Goal: Task Accomplishment & Management: Use online tool/utility

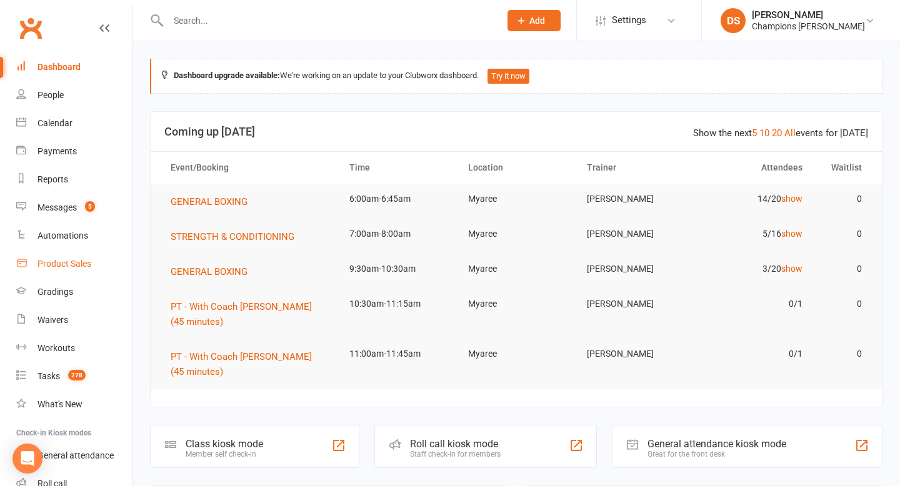
scroll to position [87, 0]
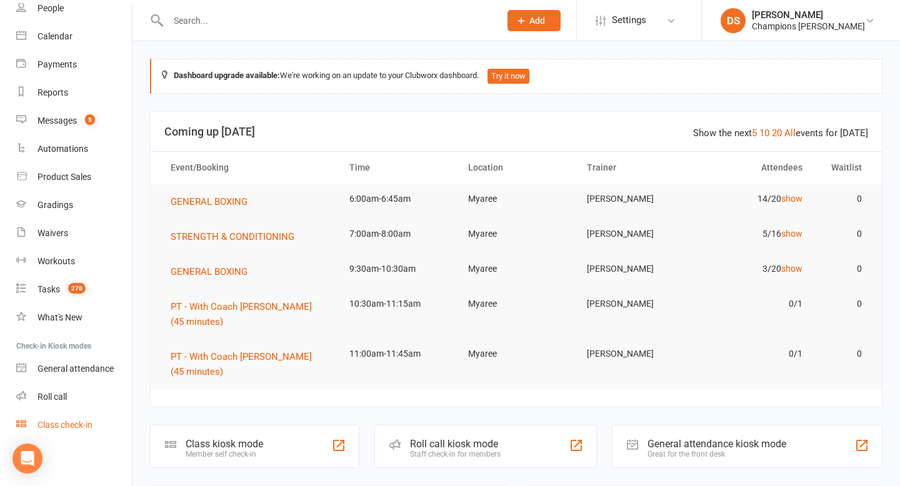
click at [84, 433] on link "Class check-in" at bounding box center [74, 425] width 116 height 28
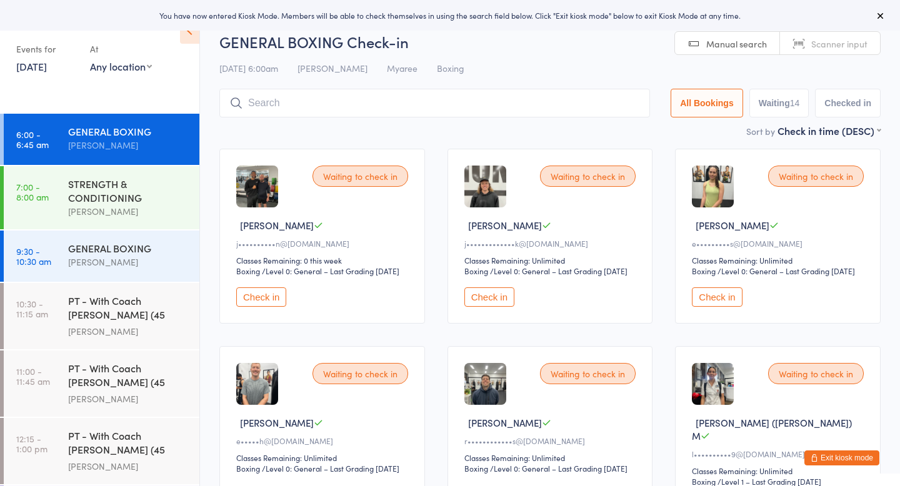
click at [275, 306] on button "Check in" at bounding box center [261, 297] width 50 height 19
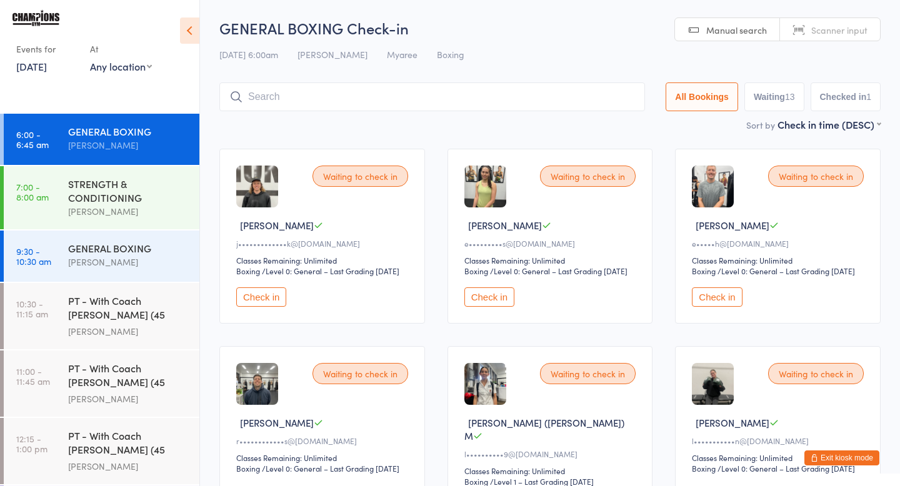
click at [498, 306] on button "Check in" at bounding box center [490, 297] width 50 height 19
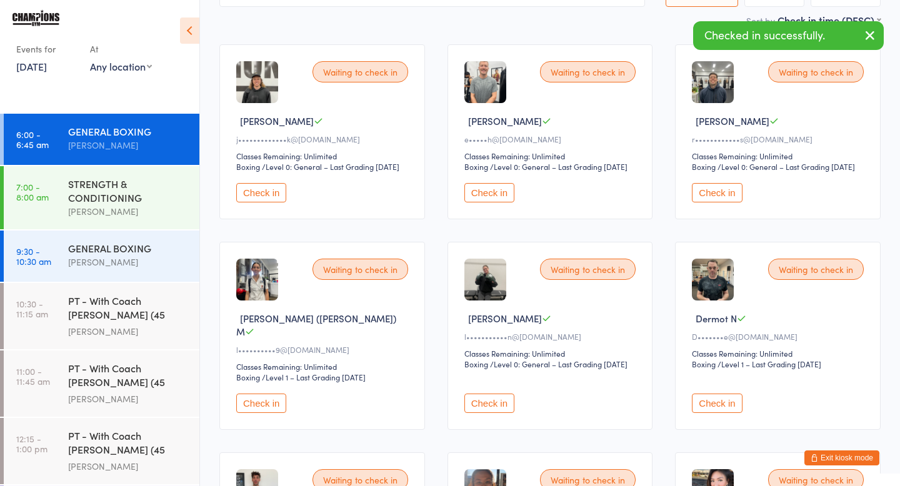
scroll to position [105, 0]
click at [710, 405] on button "Check in" at bounding box center [717, 402] width 50 height 19
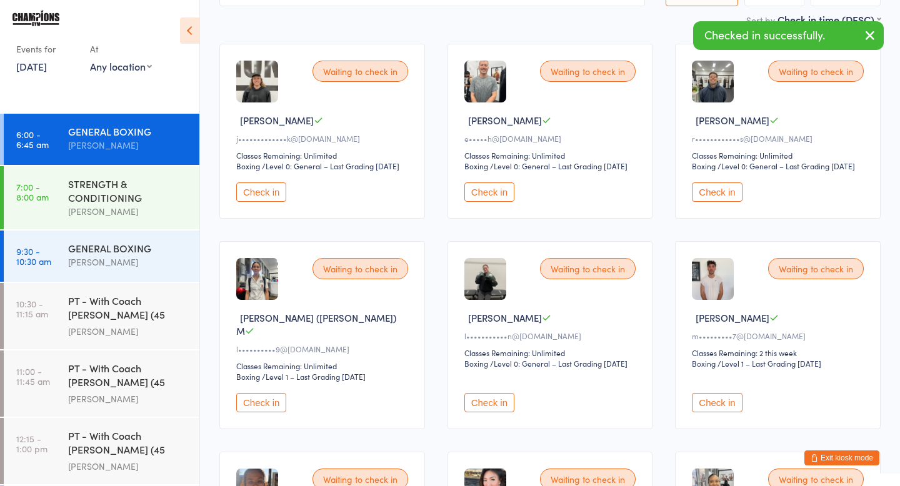
click at [717, 413] on button "Check in" at bounding box center [717, 402] width 50 height 19
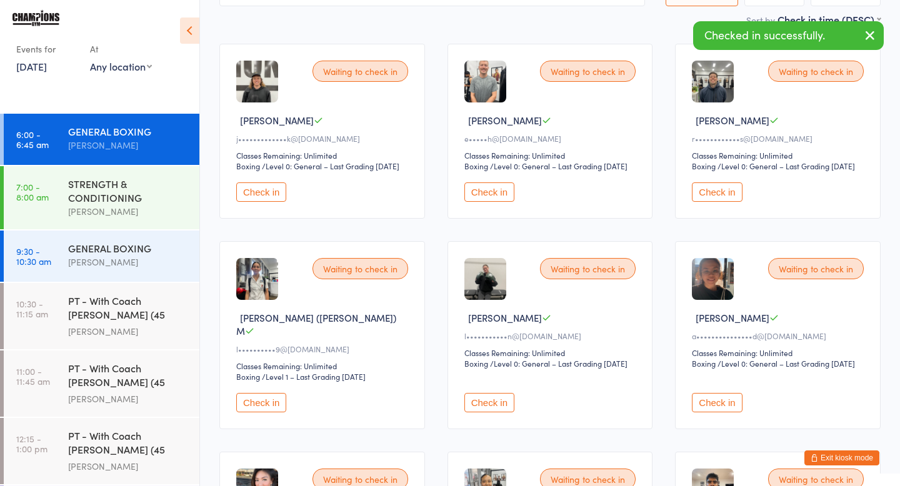
scroll to position [265, 0]
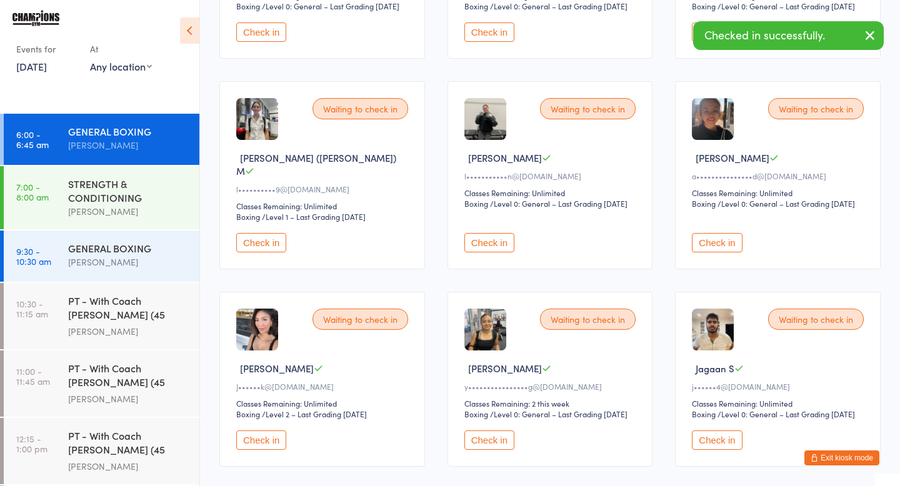
click at [500, 450] on button "Check in" at bounding box center [490, 440] width 50 height 19
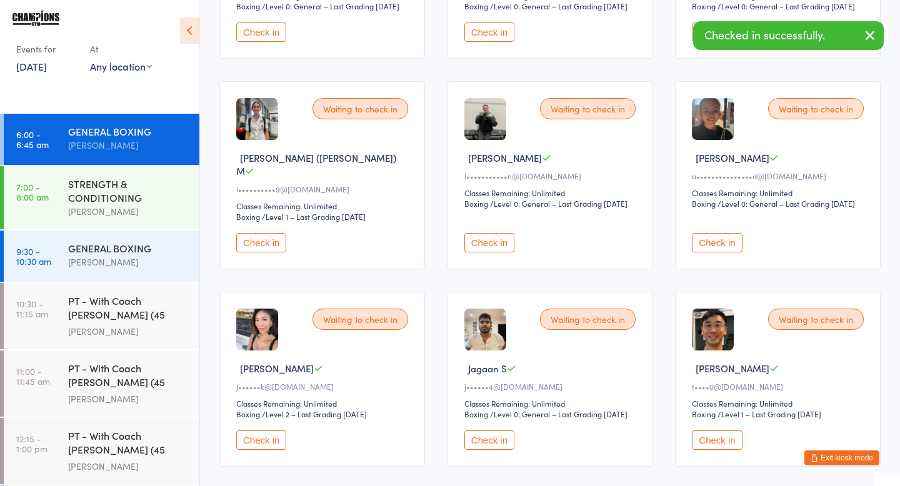
click at [503, 450] on button "Check in" at bounding box center [490, 440] width 50 height 19
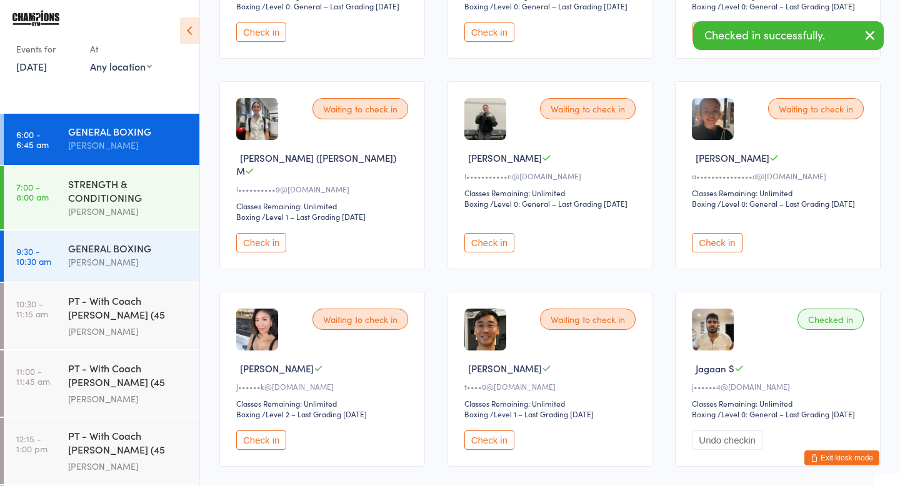
click at [266, 450] on button "Check in" at bounding box center [261, 440] width 50 height 19
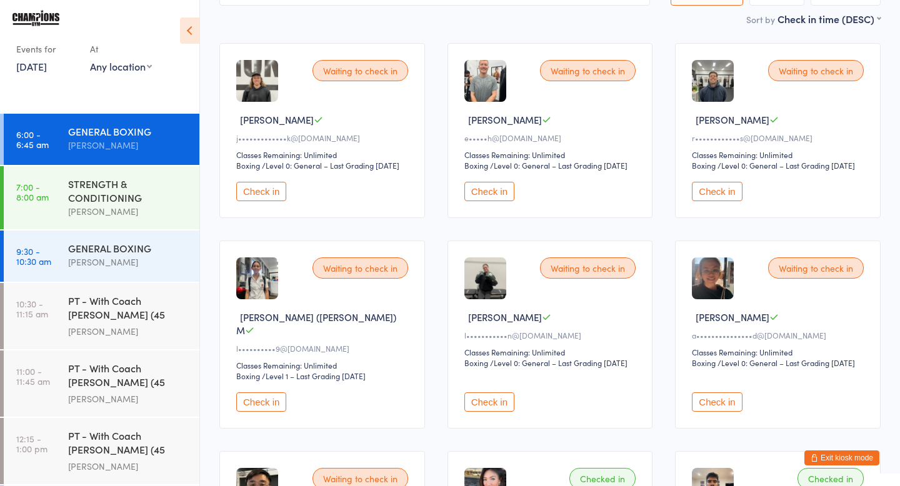
scroll to position [0, 0]
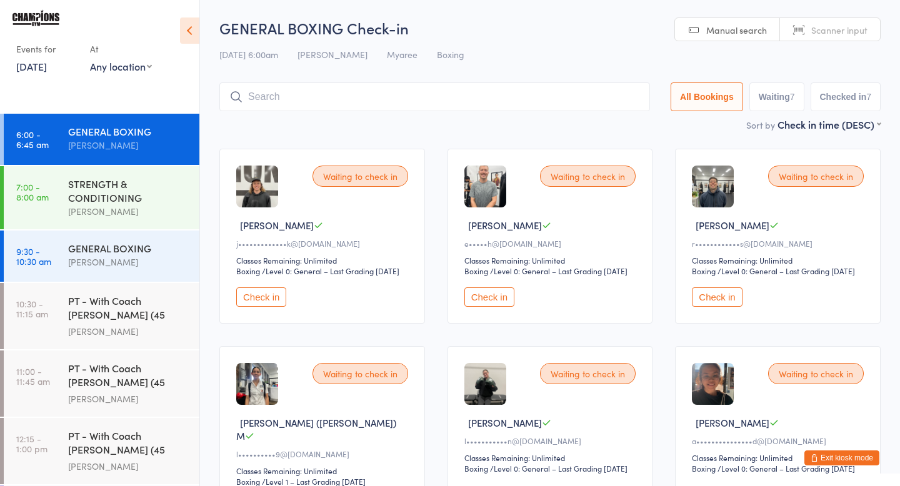
click at [495, 306] on button "Check in" at bounding box center [490, 297] width 50 height 19
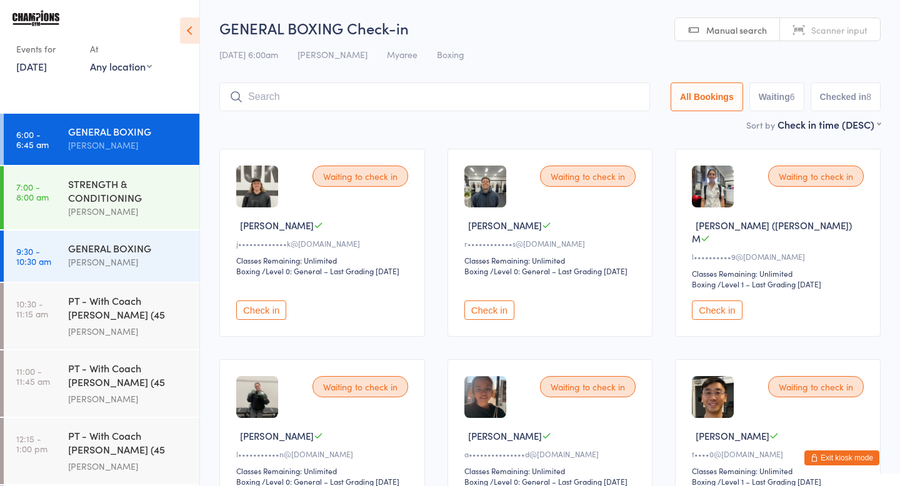
click at [727, 309] on button "Check in" at bounding box center [717, 310] width 50 height 19
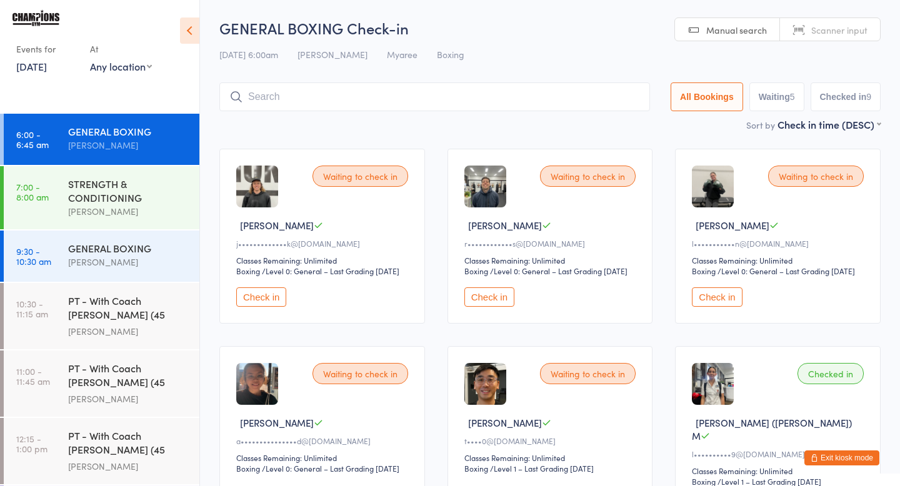
click at [627, 103] on input "search" at bounding box center [434, 97] width 431 height 29
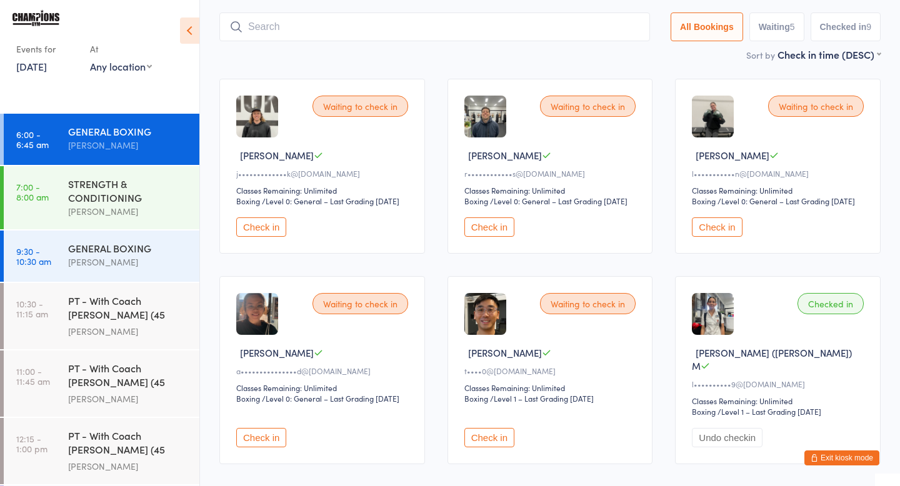
scroll to position [83, 0]
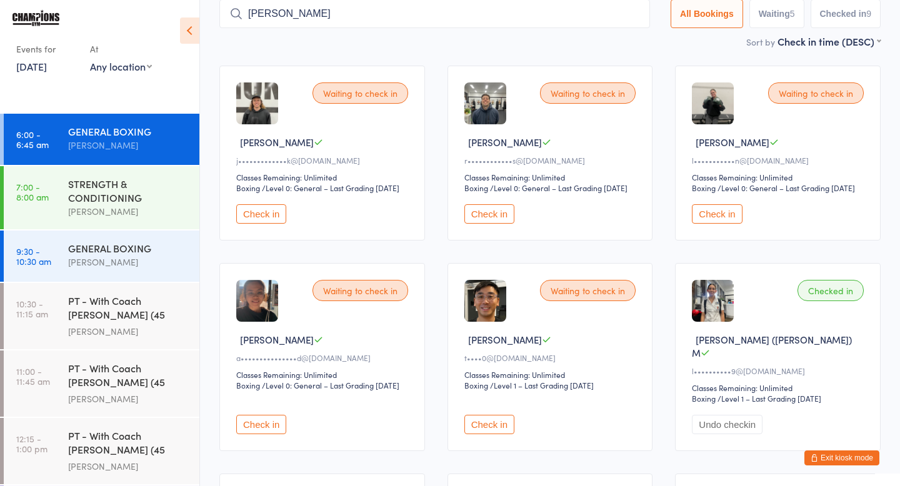
click at [627, 103] on div "Waiting to check in" at bounding box center [588, 93] width 96 height 21
click at [568, 13] on input "jas" at bounding box center [434, 13] width 431 height 29
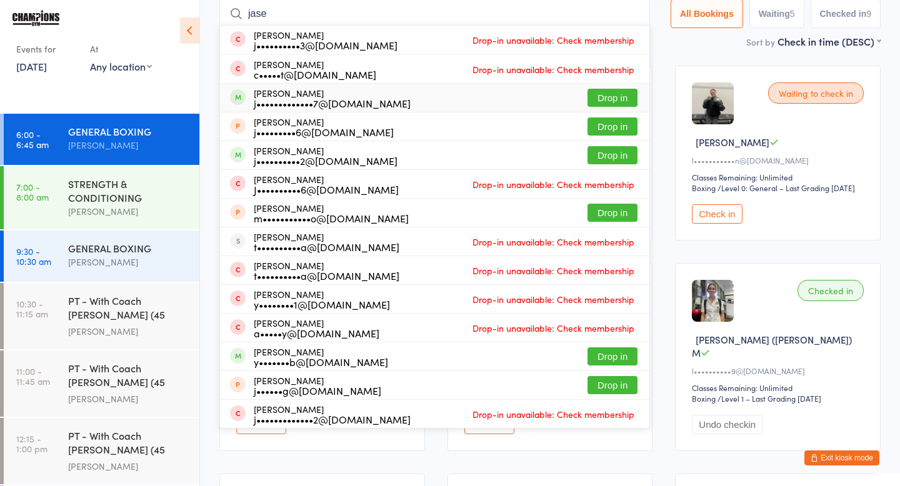
type input "jase"
click at [625, 94] on button "Drop in" at bounding box center [613, 98] width 50 height 18
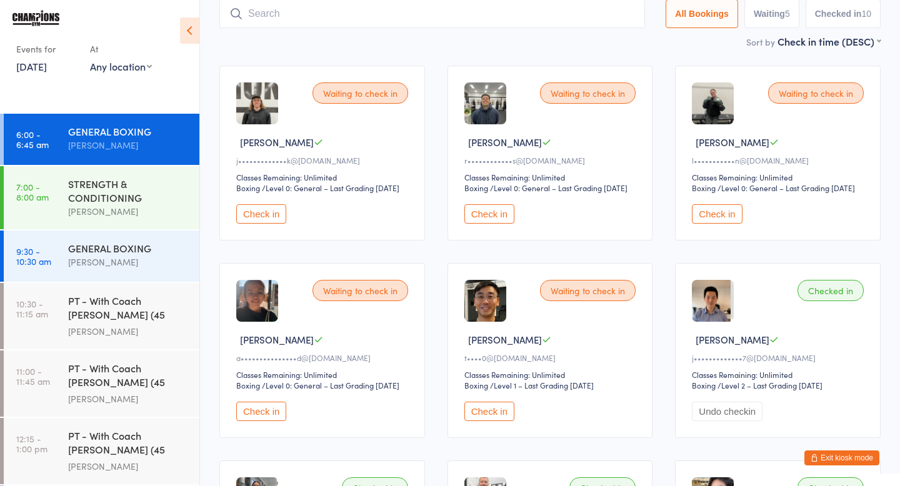
click at [252, 224] on button "Check in" at bounding box center [261, 213] width 50 height 19
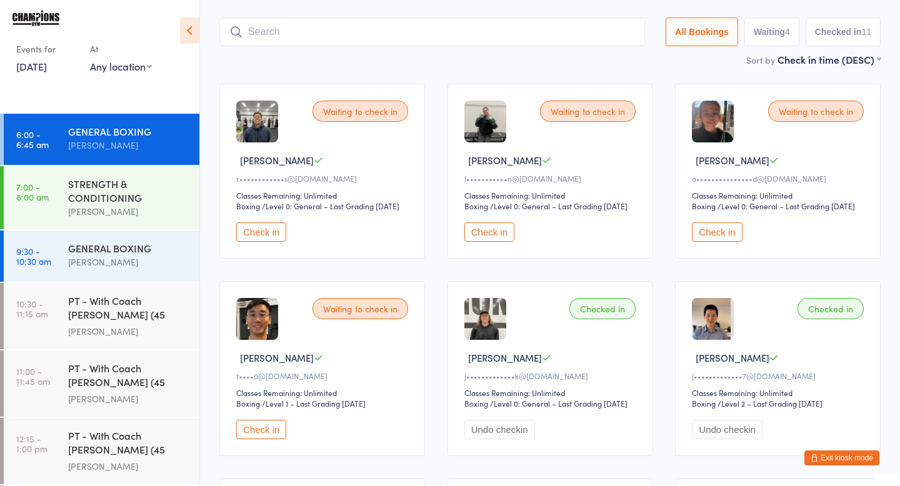
scroll to position [33, 0]
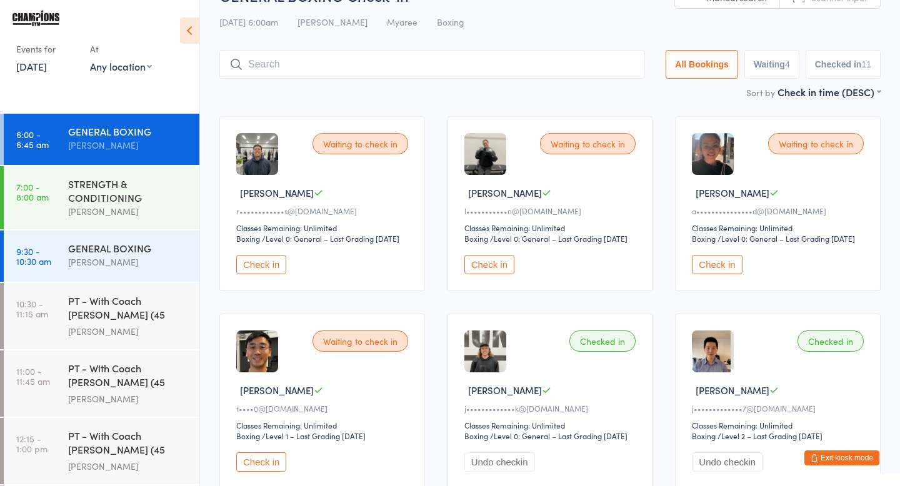
click at [391, 68] on input "search" at bounding box center [432, 64] width 426 height 29
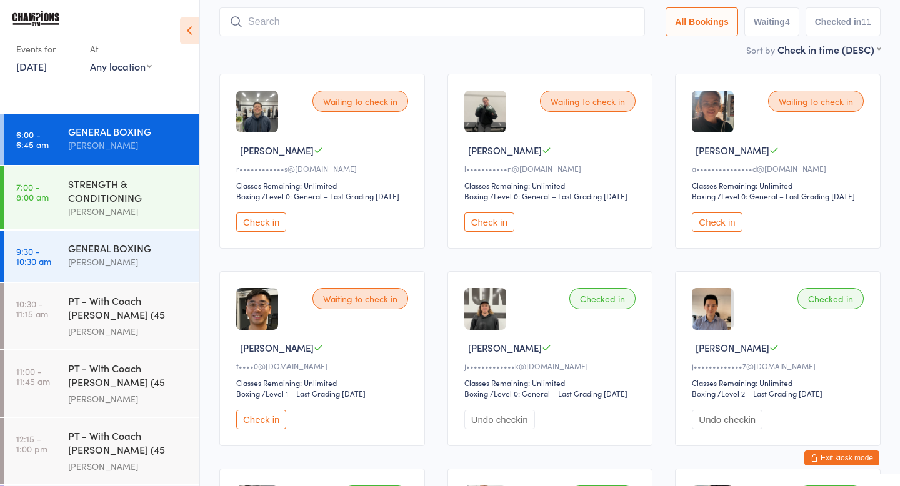
scroll to position [83, 0]
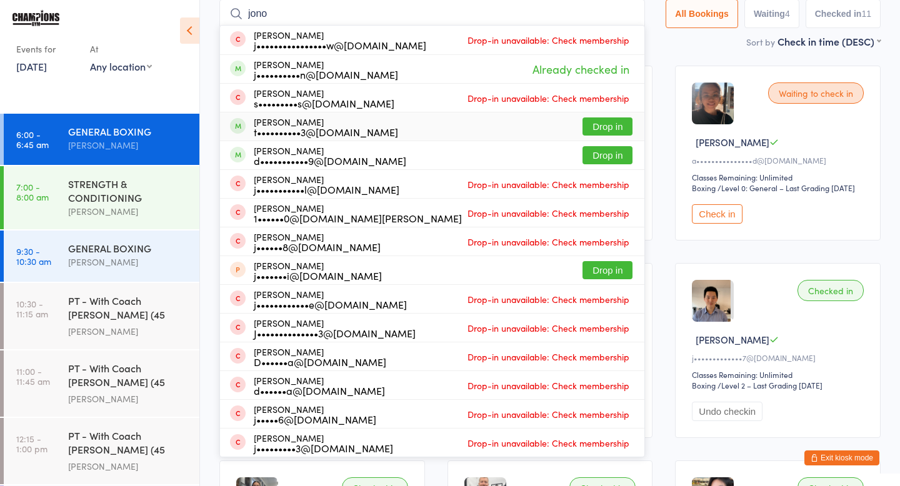
type input "jono"
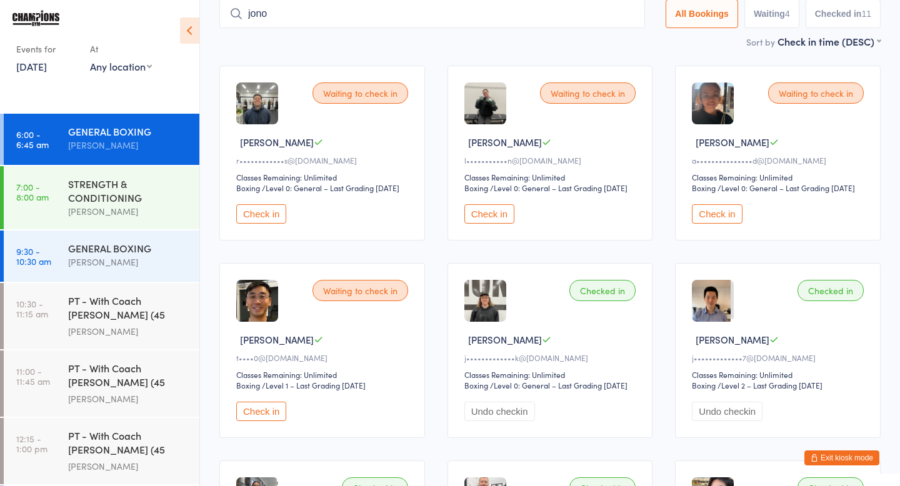
click at [273, 421] on button "Check in" at bounding box center [261, 411] width 50 height 19
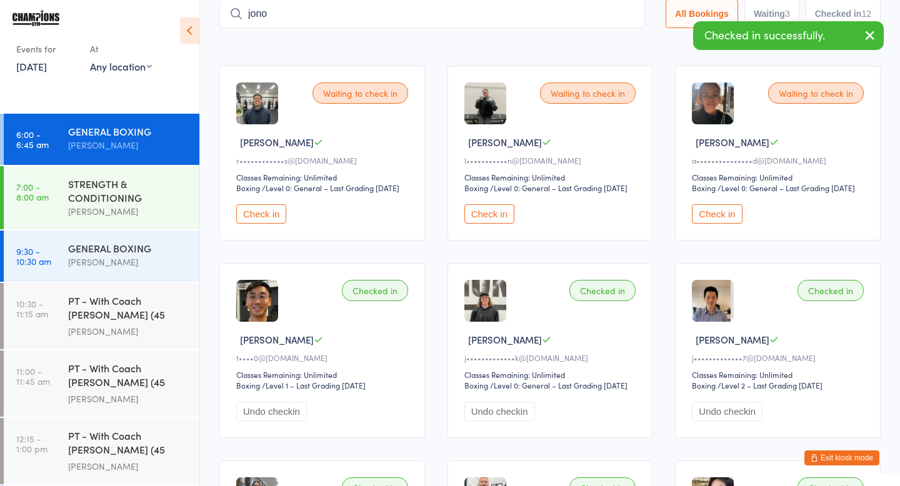
click at [480, 224] on button "Check in" at bounding box center [490, 213] width 50 height 19
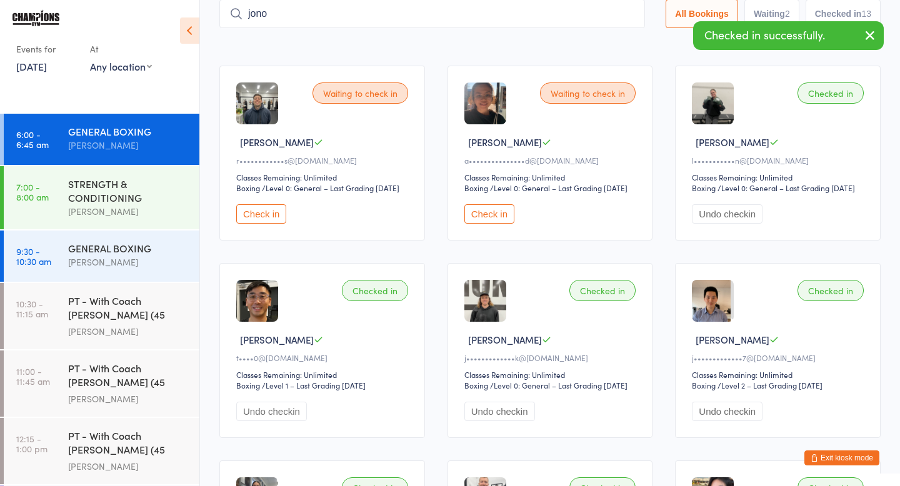
click at [492, 224] on button "Check in" at bounding box center [490, 213] width 50 height 19
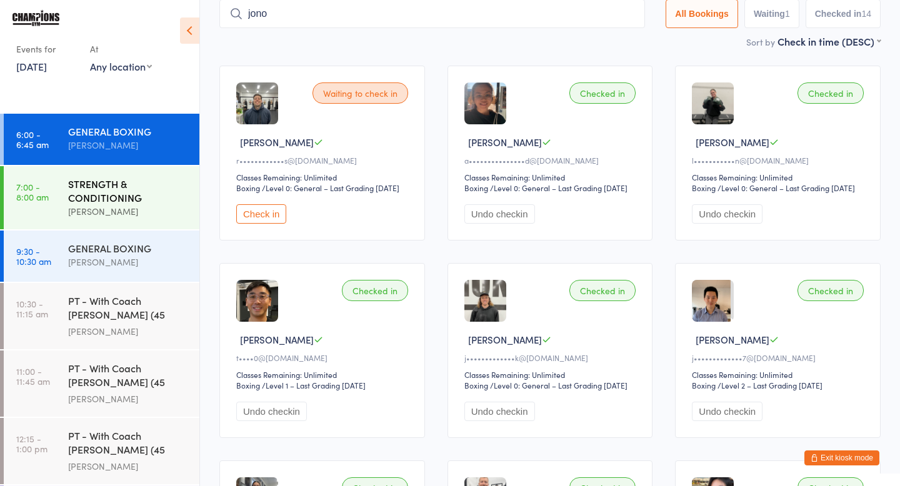
click at [103, 198] on div "STRENGTH & CONDITIONING" at bounding box center [128, 191] width 121 height 28
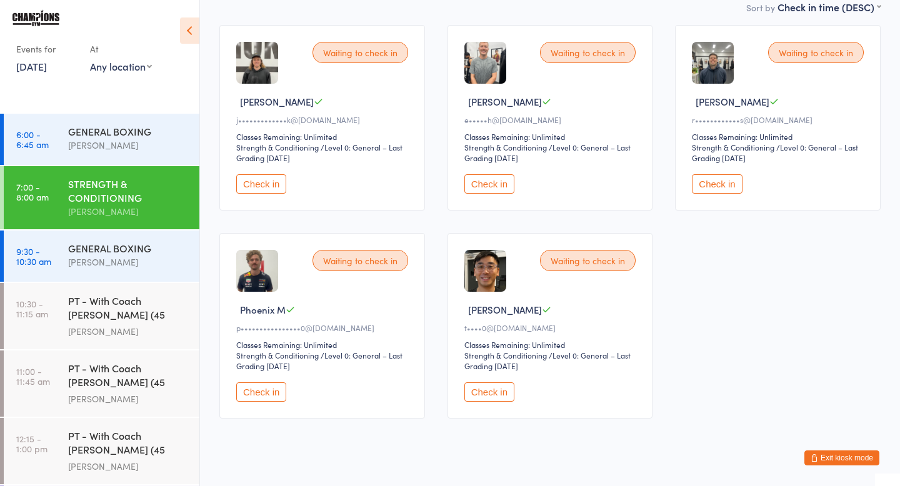
scroll to position [128, 0]
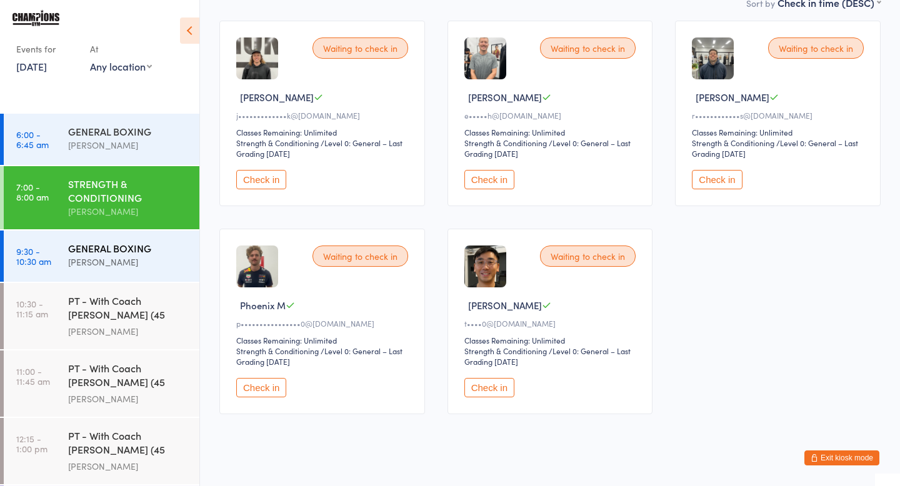
click at [139, 241] on div "GENERAL BOXING Duran Singh" at bounding box center [133, 255] width 131 height 49
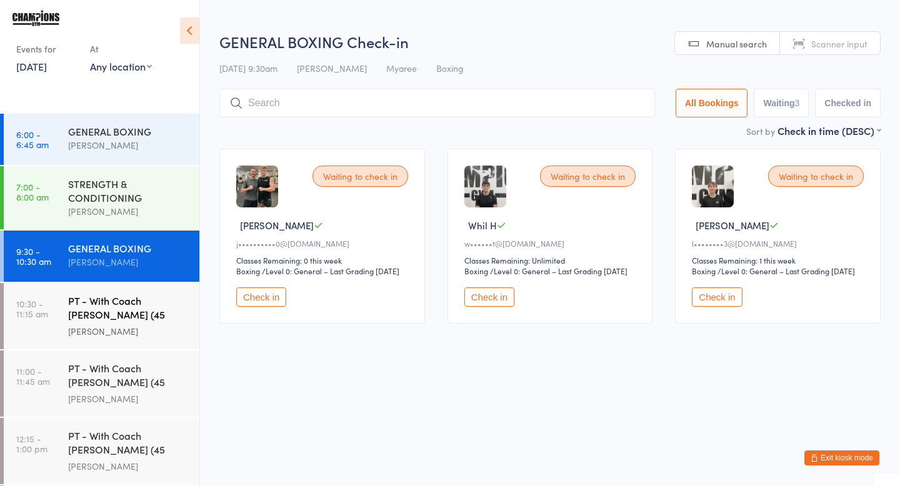
click at [168, 300] on div "PT - With Coach [PERSON_NAME] (45 minutes)" at bounding box center [128, 309] width 121 height 31
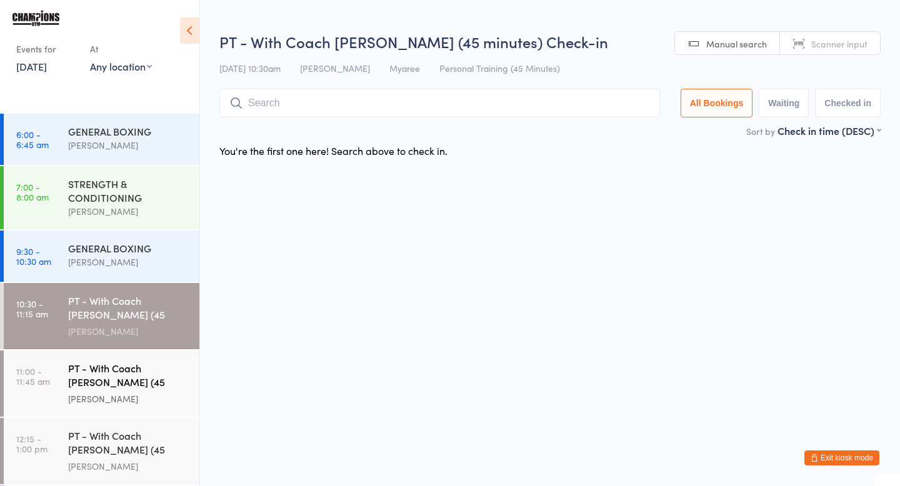
click at [161, 372] on div "PT - With Coach [PERSON_NAME] (45 minutes)" at bounding box center [128, 376] width 121 height 31
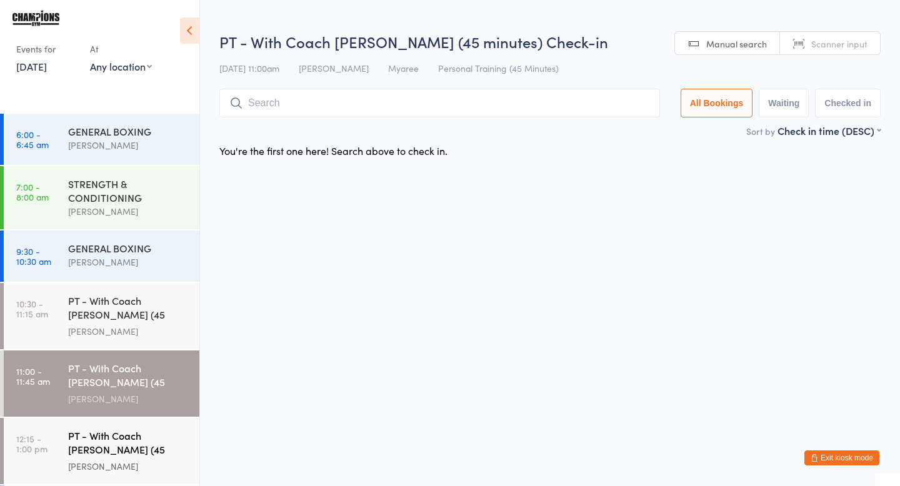
click at [166, 429] on div "PT - With Coach [PERSON_NAME] (45 minutes)" at bounding box center [128, 444] width 121 height 31
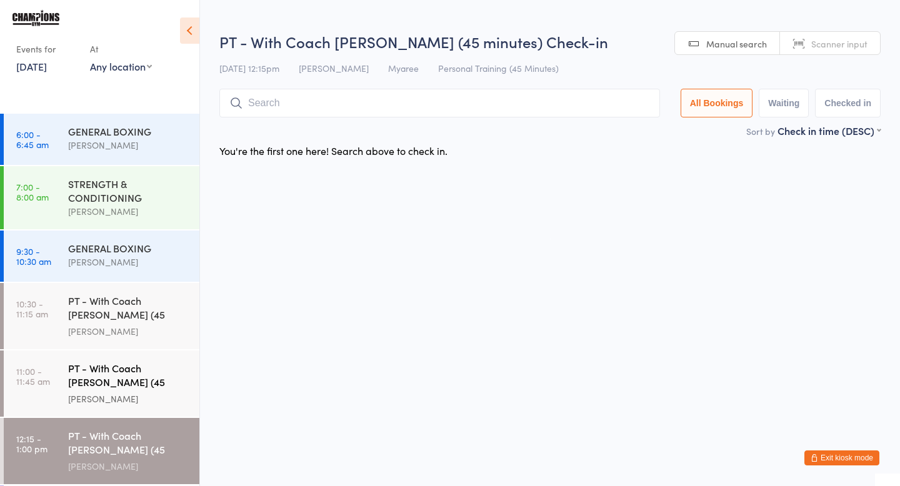
click at [146, 252] on div "GENERAL BOXING" at bounding box center [128, 248] width 121 height 14
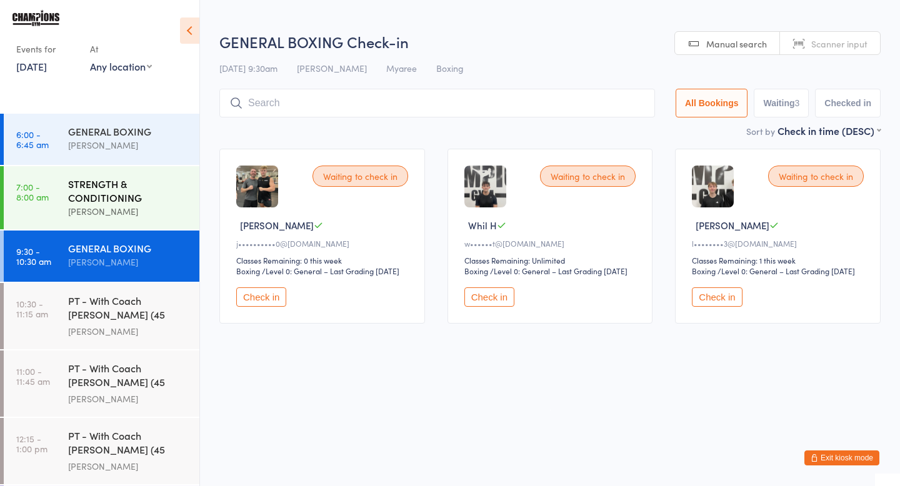
click at [144, 209] on div "[PERSON_NAME]" at bounding box center [128, 211] width 121 height 14
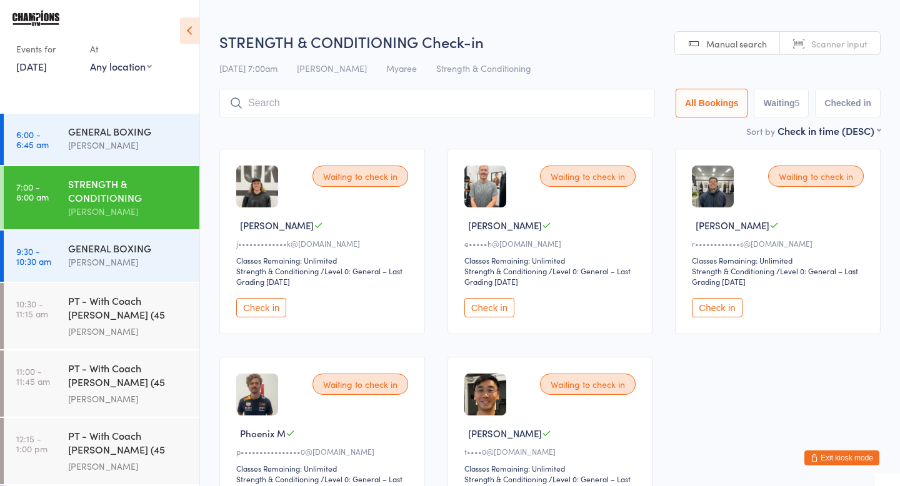
click at [144, 209] on div "[PERSON_NAME]" at bounding box center [128, 211] width 121 height 14
click at [121, 140] on div "[PERSON_NAME]" at bounding box center [128, 145] width 121 height 14
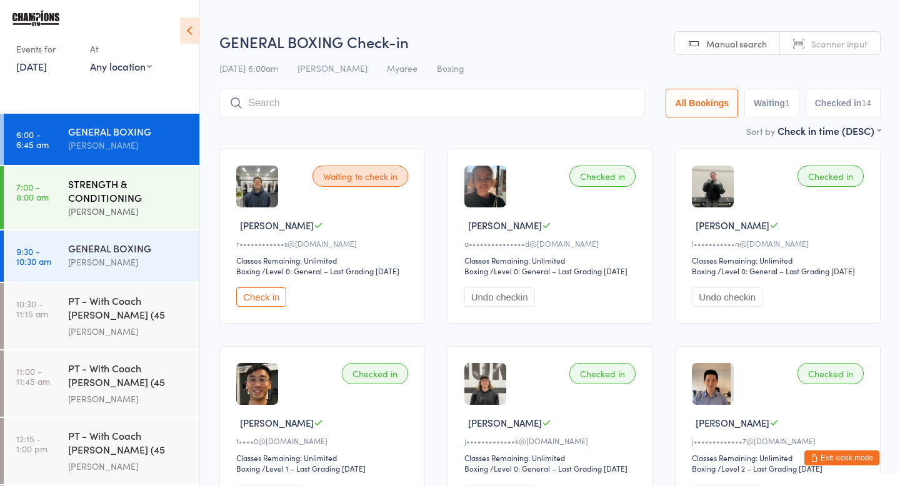
click at [121, 196] on div "STRENGTH & CONDITIONING" at bounding box center [128, 191] width 121 height 28
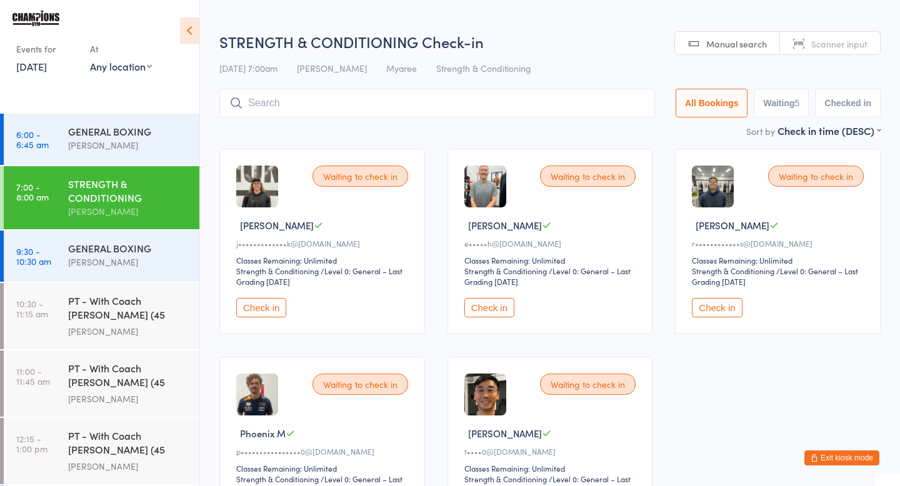
click at [270, 307] on button "Check in" at bounding box center [261, 307] width 50 height 19
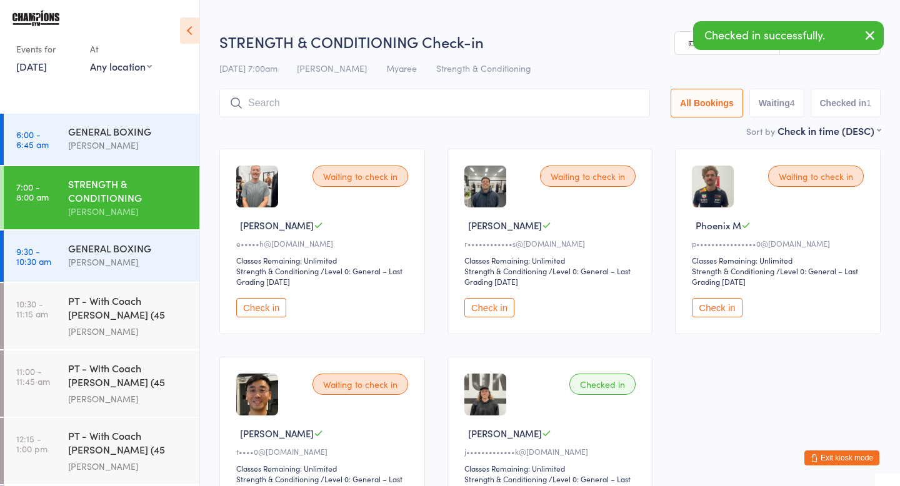
click at [273, 311] on button "Check in" at bounding box center [261, 307] width 50 height 19
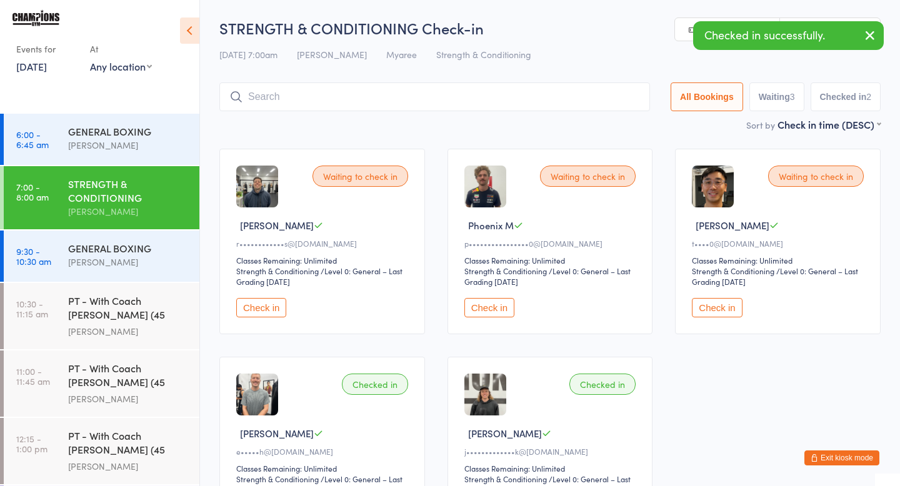
click at [745, 311] on div "Check in" at bounding box center [780, 307] width 176 height 19
click at [731, 310] on button "Check in" at bounding box center [717, 307] width 50 height 19
click at [832, 459] on button "Exit kiosk mode" at bounding box center [842, 458] width 75 height 15
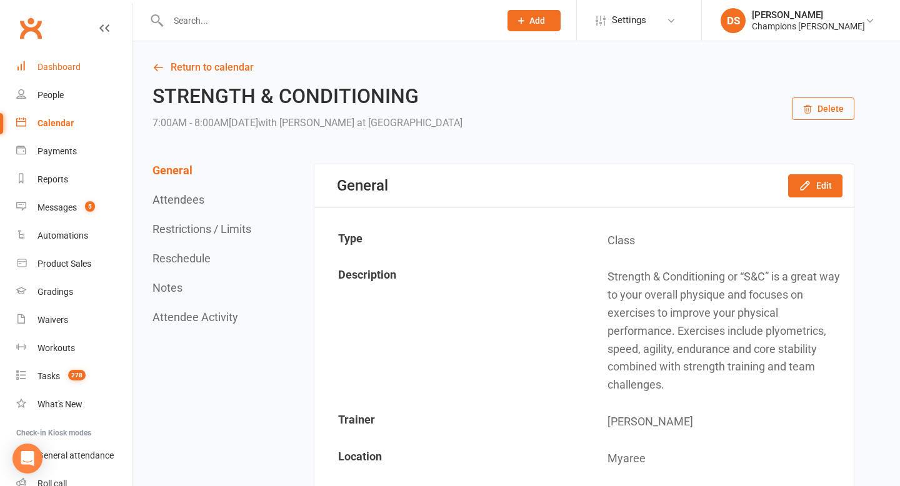
click at [64, 68] on div "Dashboard" at bounding box center [59, 67] width 43 height 10
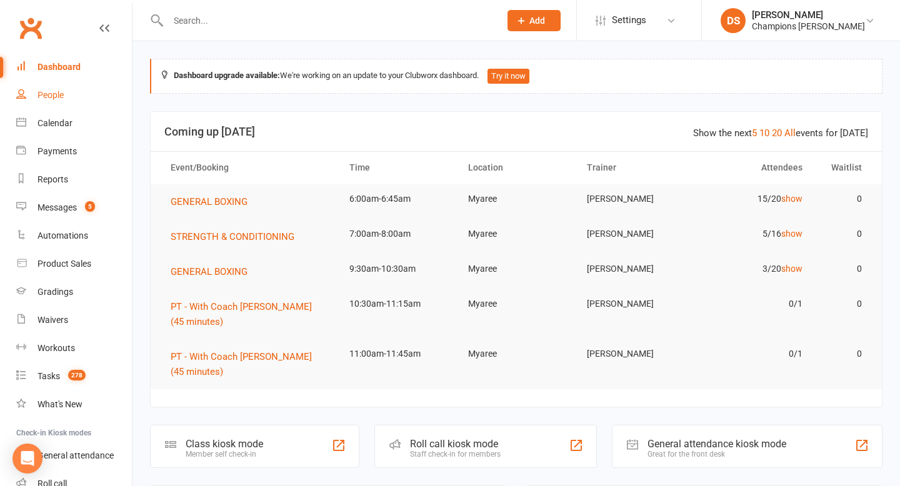
click at [63, 90] on div "People" at bounding box center [51, 95] width 26 height 10
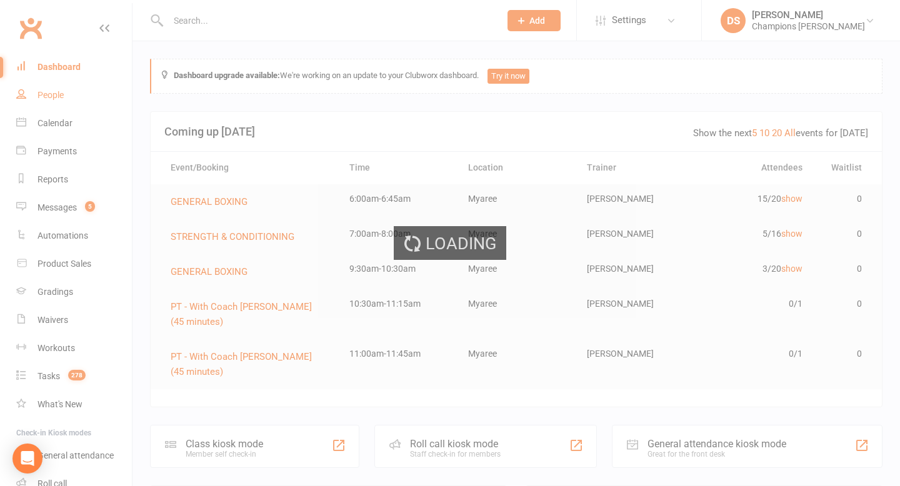
select select "100"
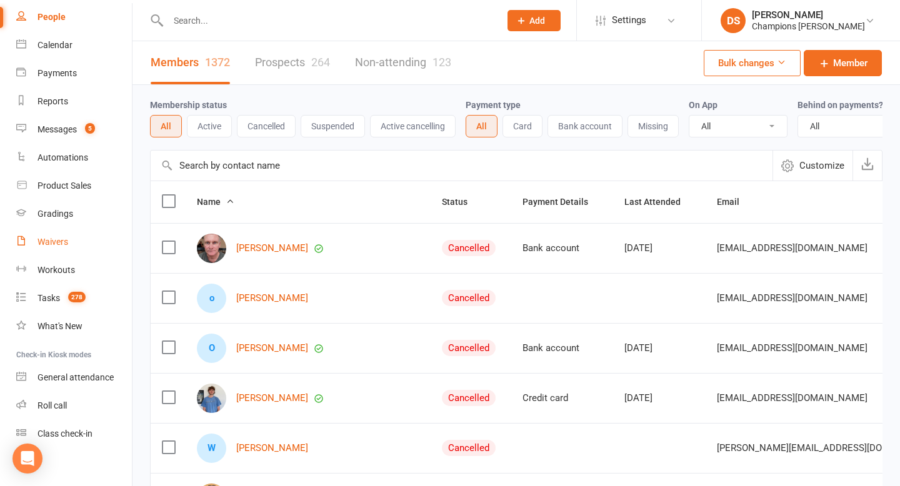
scroll to position [87, 0]
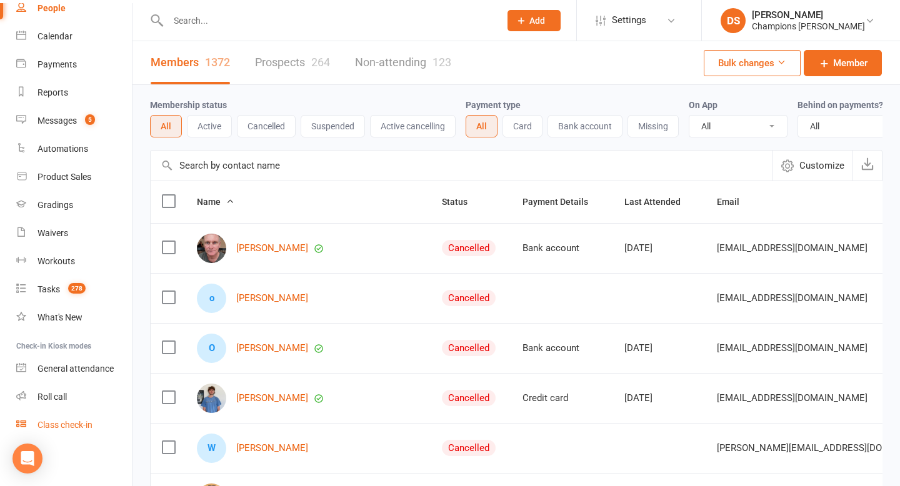
click at [73, 428] on div "Class check-in" at bounding box center [65, 425] width 55 height 10
click at [93, 421] on div "Class check-in" at bounding box center [65, 425] width 55 height 10
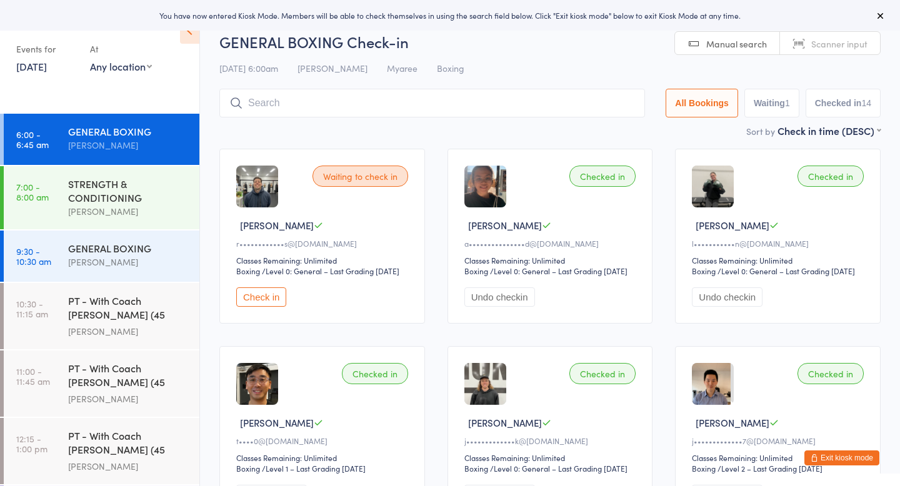
click at [274, 307] on button "Check in" at bounding box center [261, 297] width 50 height 19
